Goal: Information Seeking & Learning: Understand process/instructions

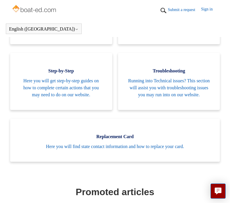
scroll to position [217, 0]
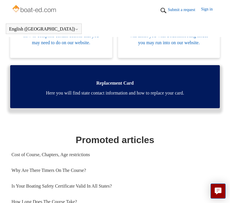
click at [153, 97] on span "Here you will find state contact information and how to replace your card." at bounding box center [115, 93] width 193 height 7
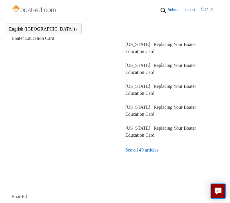
click at [129, 152] on link "See all 49 articles" at bounding box center [172, 150] width 93 height 16
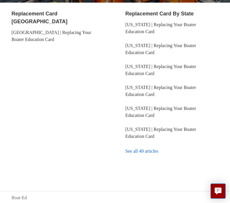
scroll to position [100, 0]
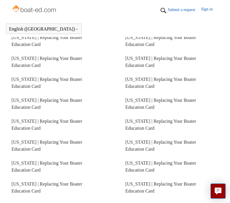
scroll to position [246, 0]
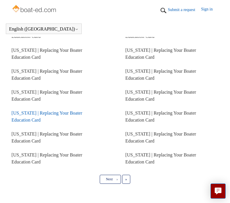
click at [41, 114] on link "[US_STATE] | Replacing Your Boater Education Card" at bounding box center [47, 117] width 71 height 12
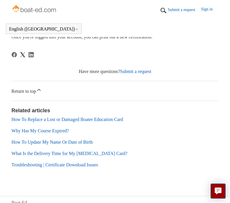
scroll to position [215, 0]
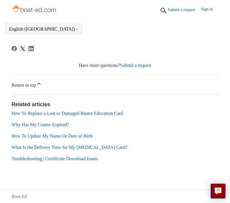
click at [50, 134] on link "How To Update My Name Or Date of Birth" at bounding box center [52, 136] width 81 height 5
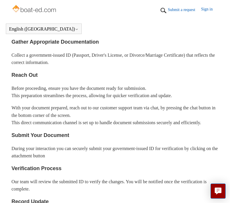
scroll to position [188, 0]
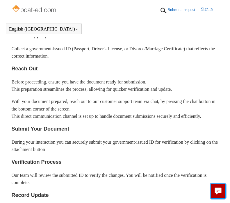
click at [217, 188] on icon "Live chat" at bounding box center [218, 191] width 7 height 6
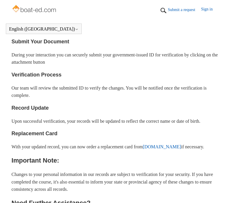
scroll to position [246, 0]
